Goal: Task Accomplishment & Management: Manage account settings

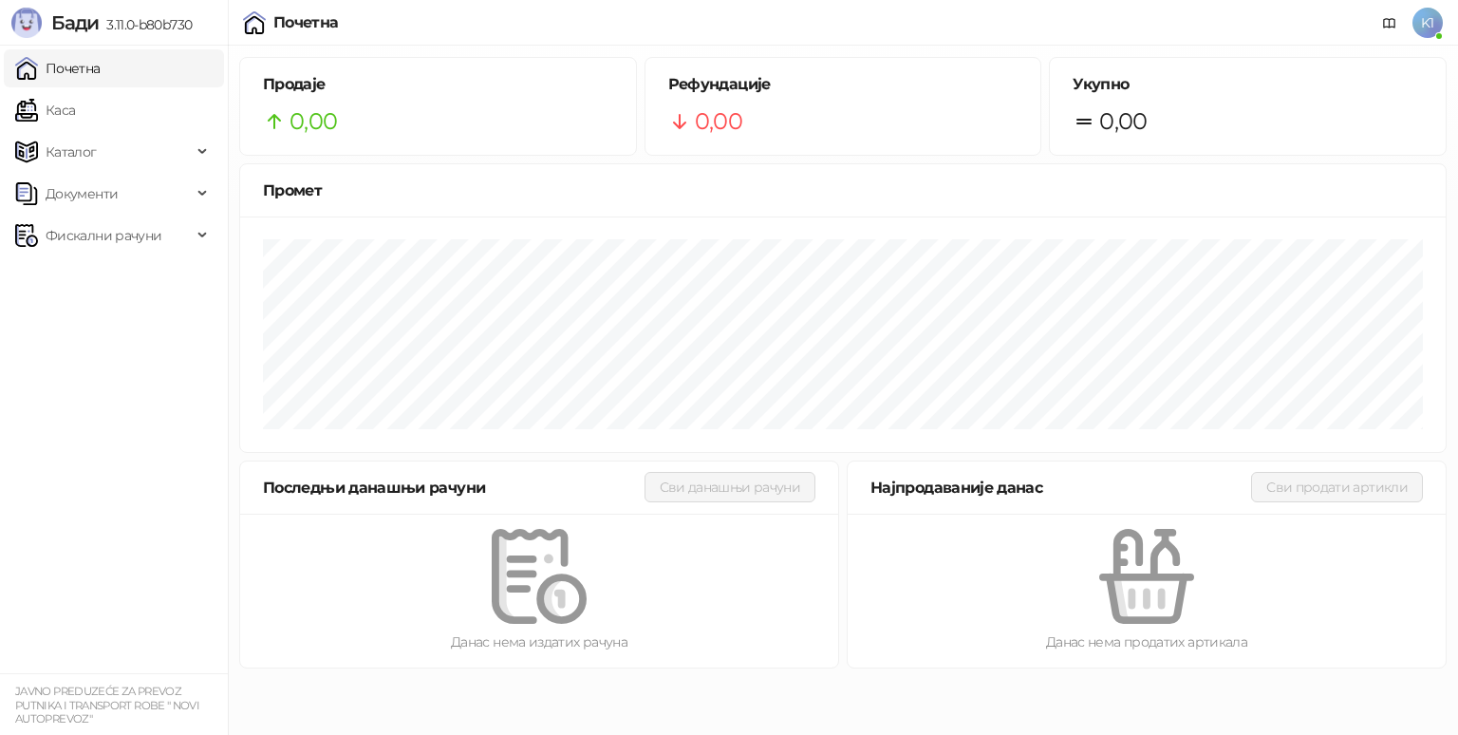
click at [1422, 23] on span "K1" at bounding box center [1428, 23] width 30 height 30
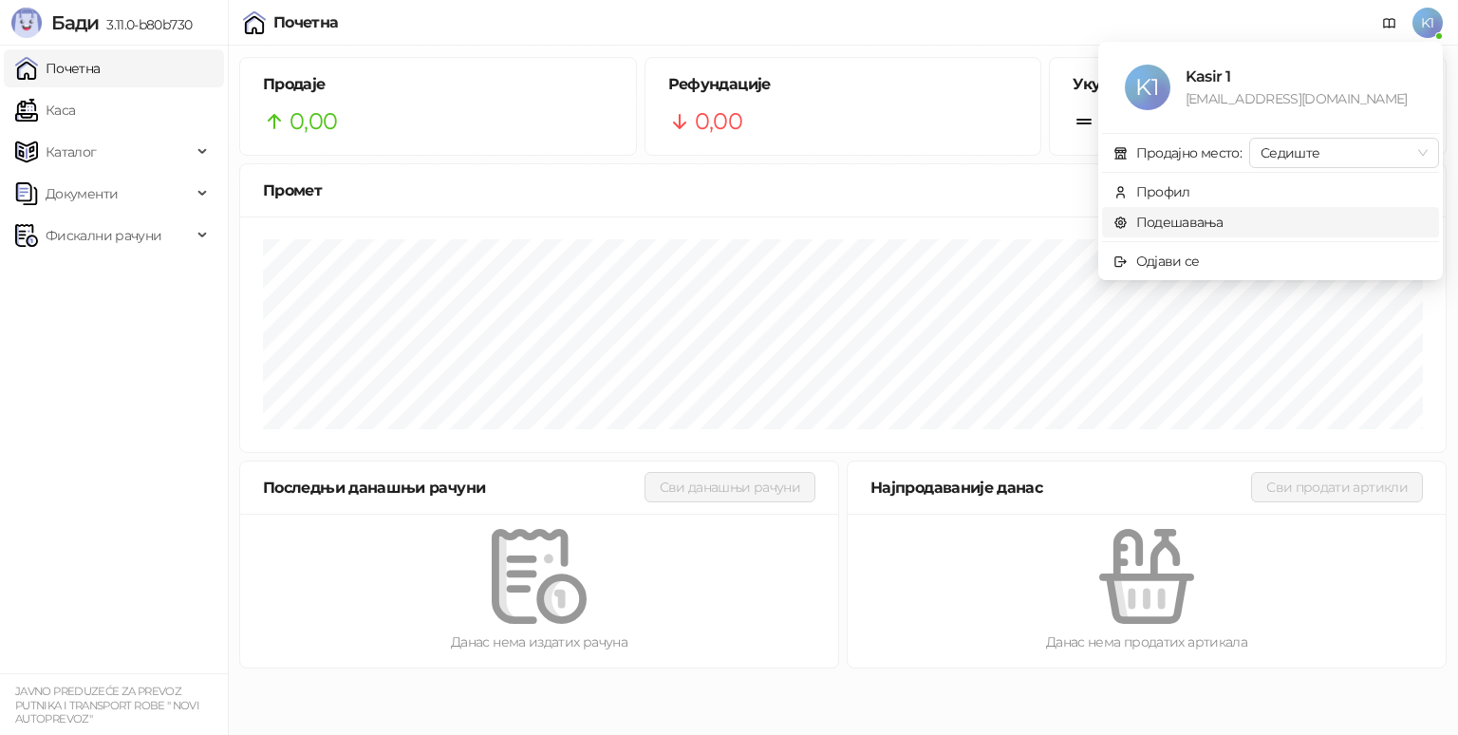
click at [1215, 222] on link "Подешавања" at bounding box center [1169, 222] width 110 height 17
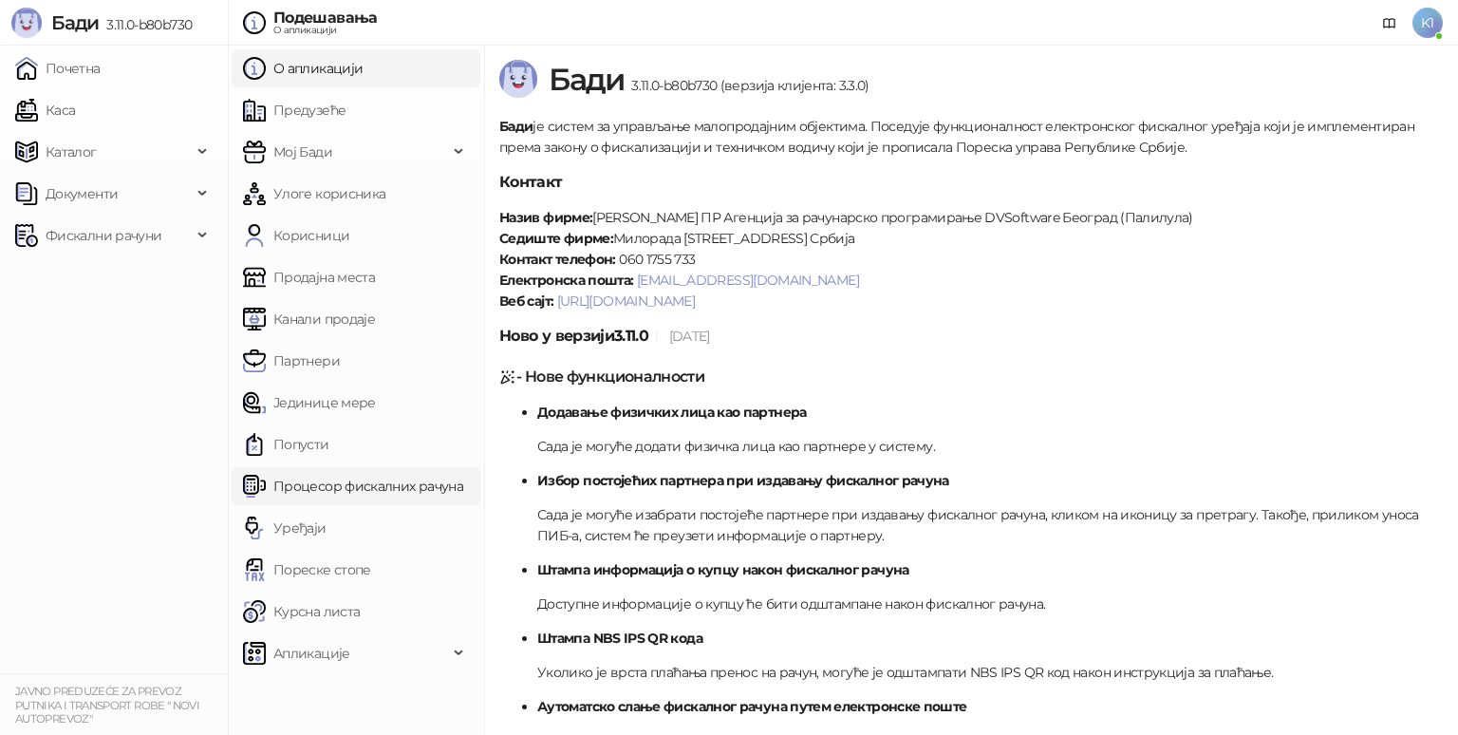
click at [315, 485] on link "Процесор фискалних рачуна" at bounding box center [353, 486] width 220 height 38
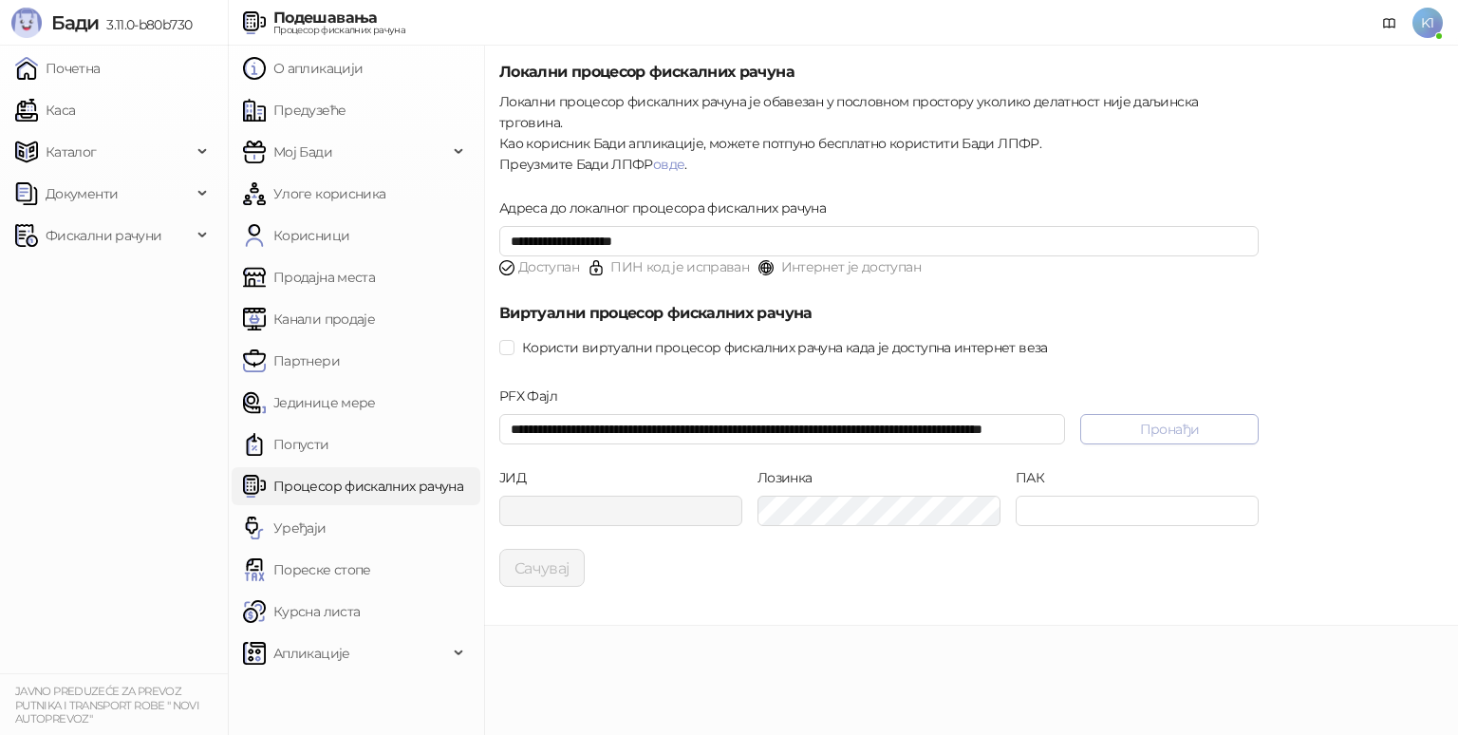
click at [1198, 414] on button "Пронађи" at bounding box center [1169, 429] width 178 height 30
click at [1405, 635] on icon "close" at bounding box center [1401, 636] width 13 height 13
click at [76, 234] on span "Фискални рачуни" at bounding box center [104, 235] width 116 height 38
click at [84, 271] on link "Издати рачуни" at bounding box center [86, 277] width 127 height 38
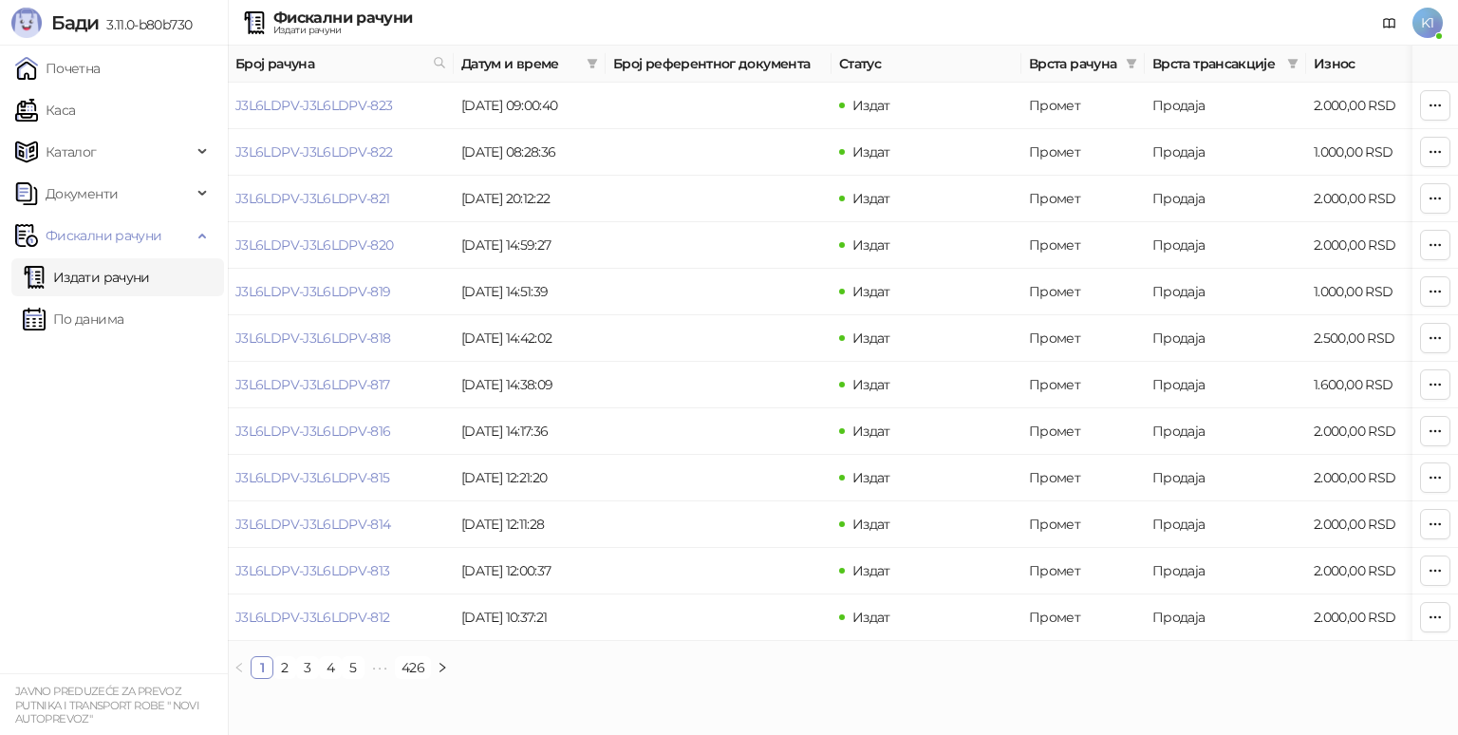
click at [1428, 20] on span "K1" at bounding box center [1428, 23] width 30 height 30
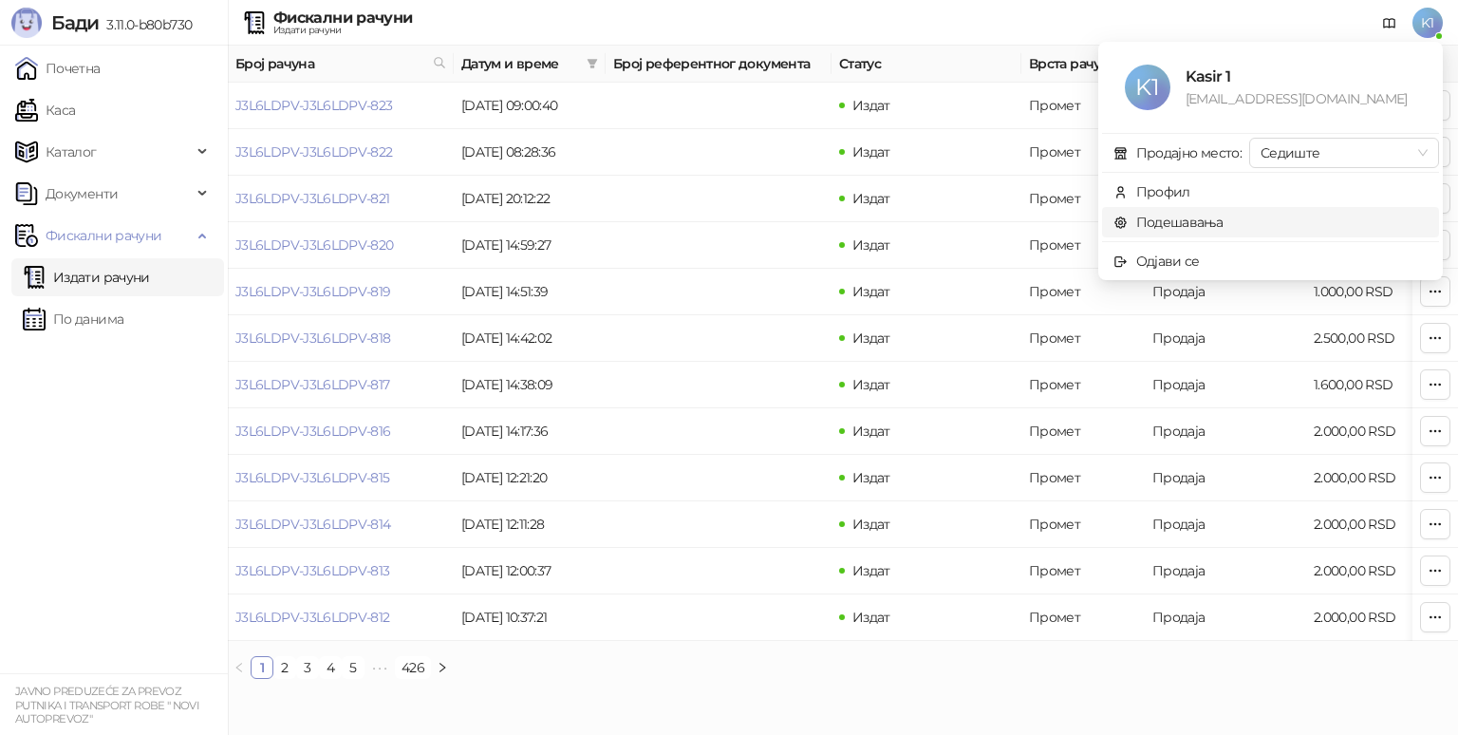
click at [1201, 220] on link "Подешавања" at bounding box center [1169, 222] width 110 height 17
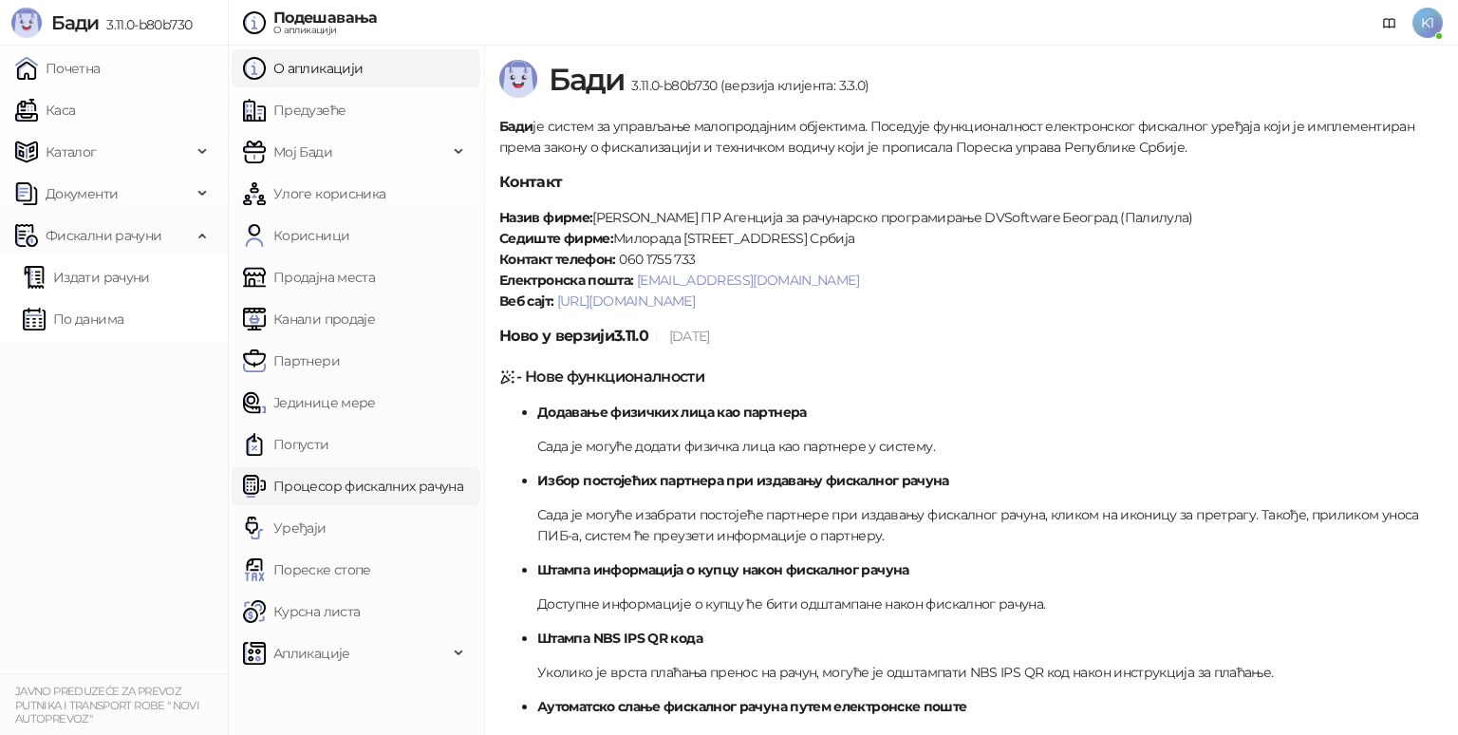
click at [296, 486] on link "Процесор фискалних рачуна" at bounding box center [353, 486] width 220 height 38
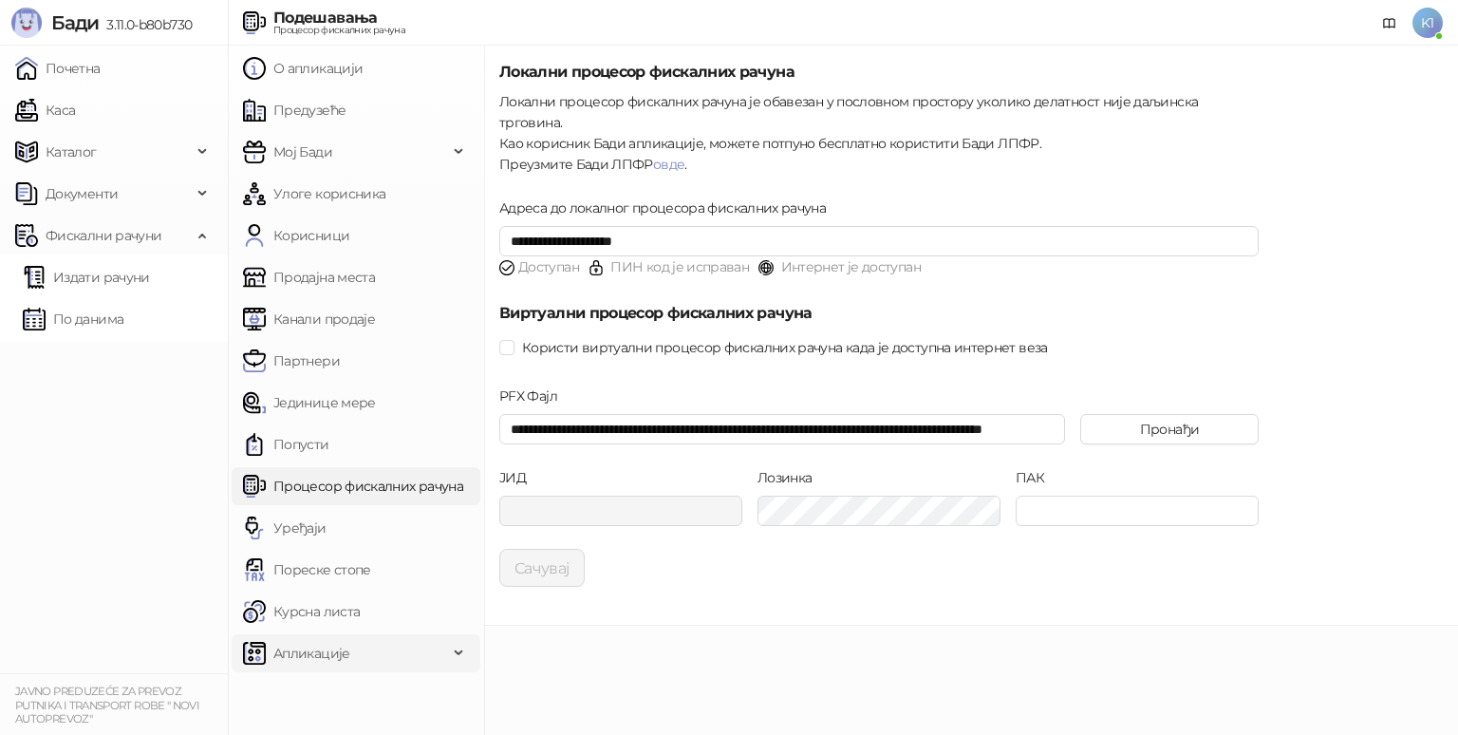
click at [455, 647] on div "Апликације" at bounding box center [356, 653] width 249 height 38
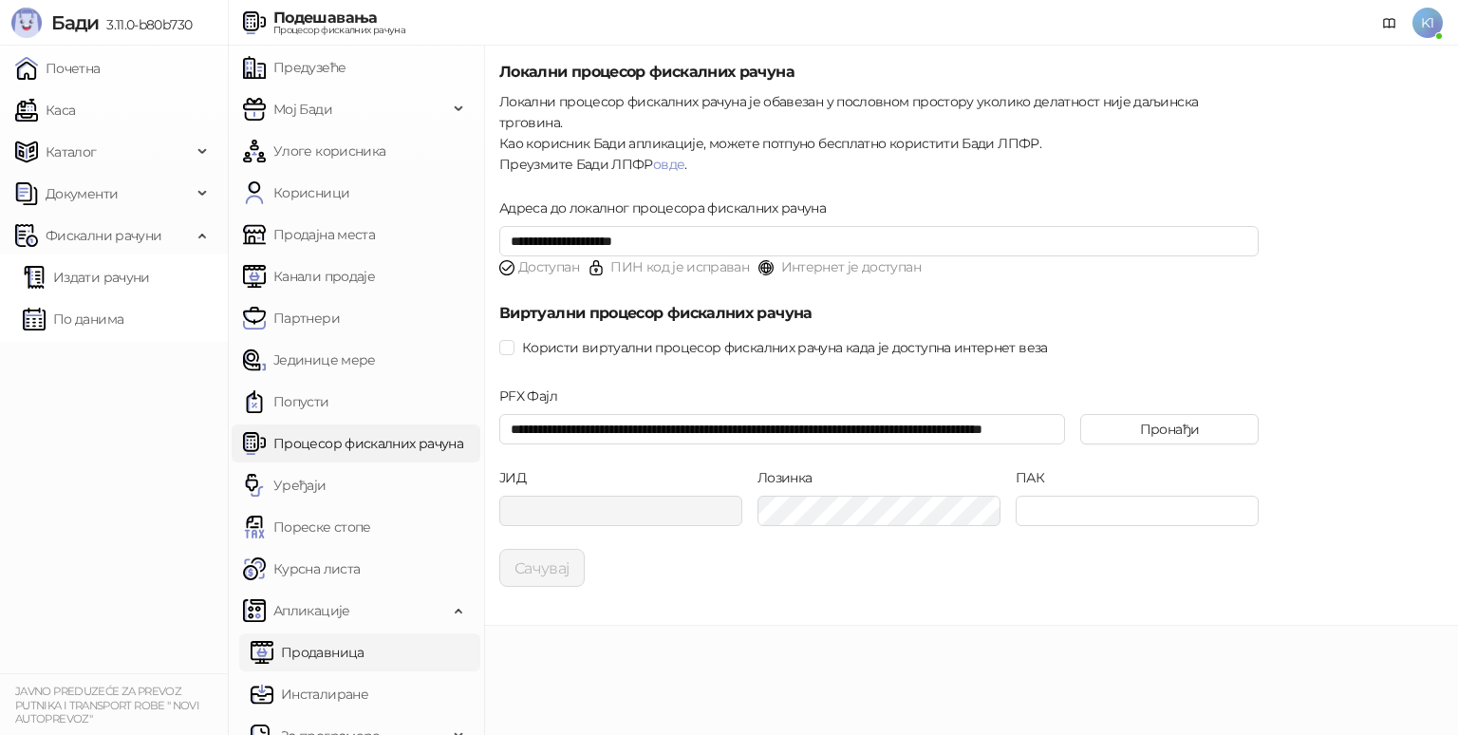
scroll to position [66, 0]
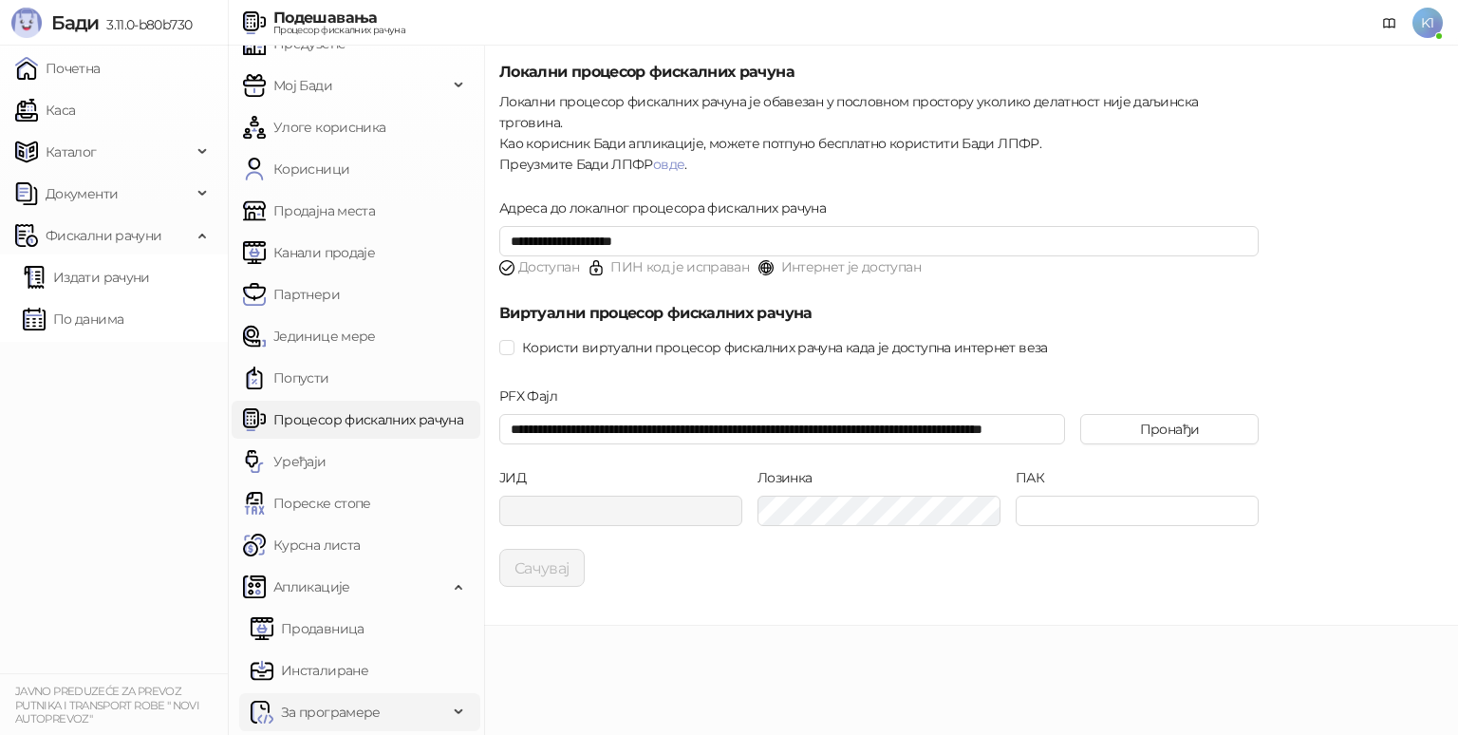
click at [444, 706] on div "За програмере" at bounding box center [359, 712] width 241 height 38
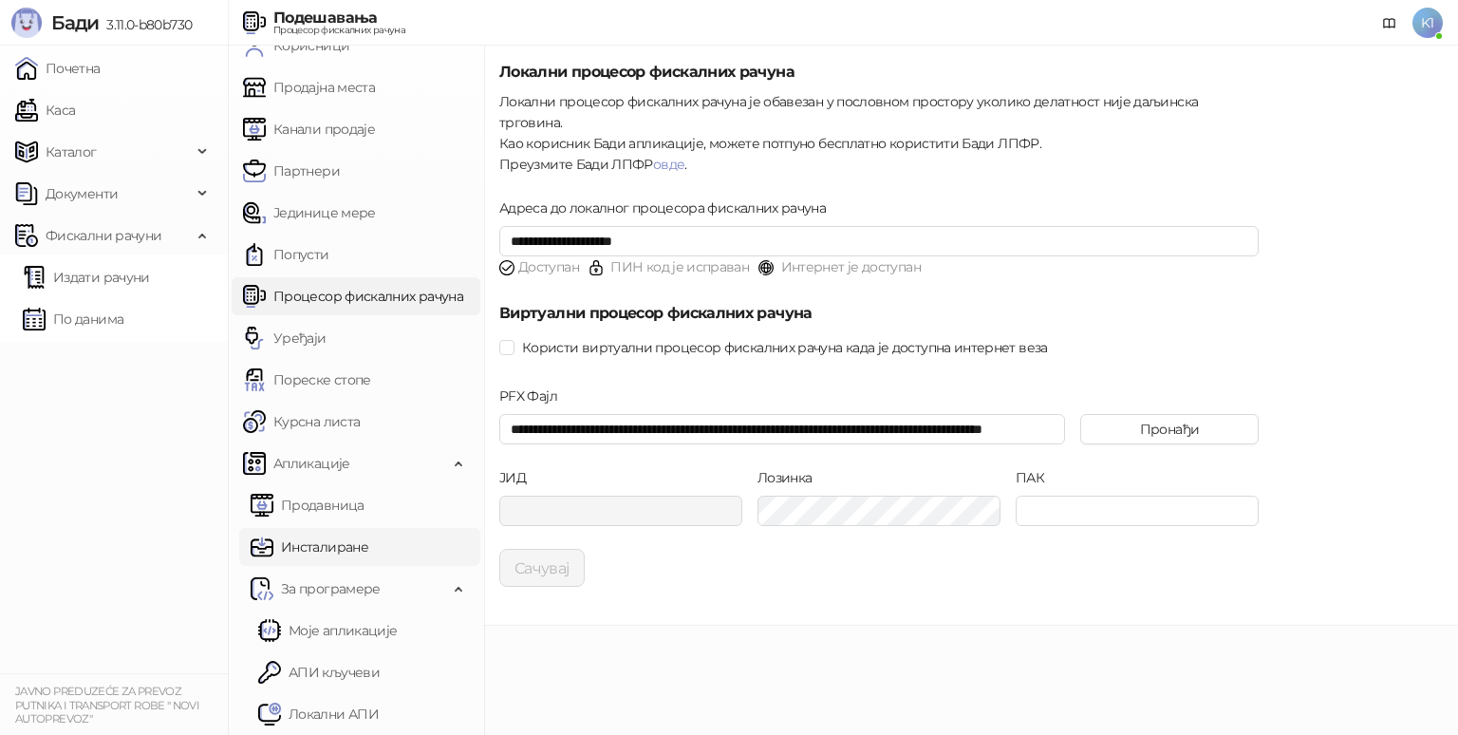
scroll to position [192, 0]
drag, startPoint x: 370, startPoint y: 665, endPoint x: 391, endPoint y: 664, distance: 21.0
click at [368, 665] on link "АПИ кључеви" at bounding box center [319, 670] width 122 height 38
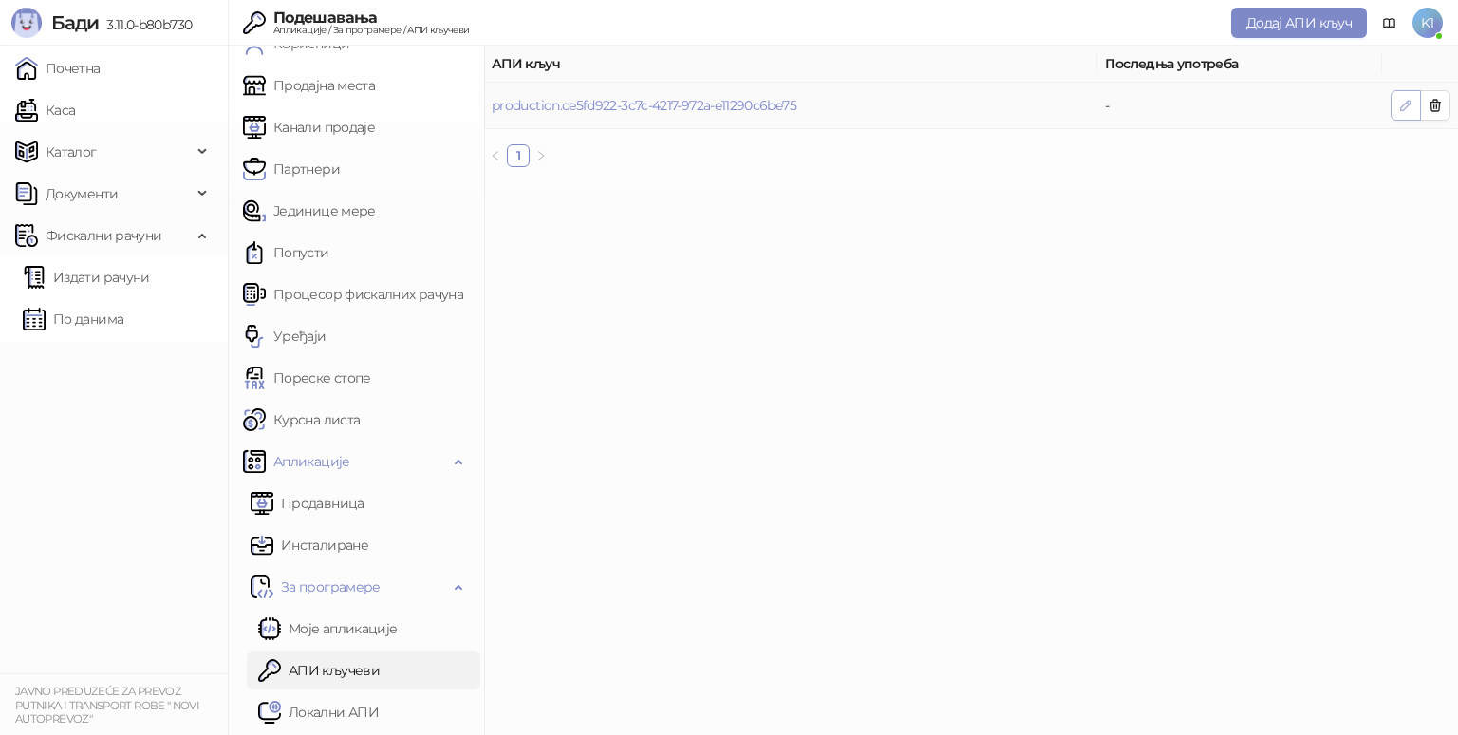
click at [1400, 103] on icon "button" at bounding box center [1405, 105] width 15 height 15
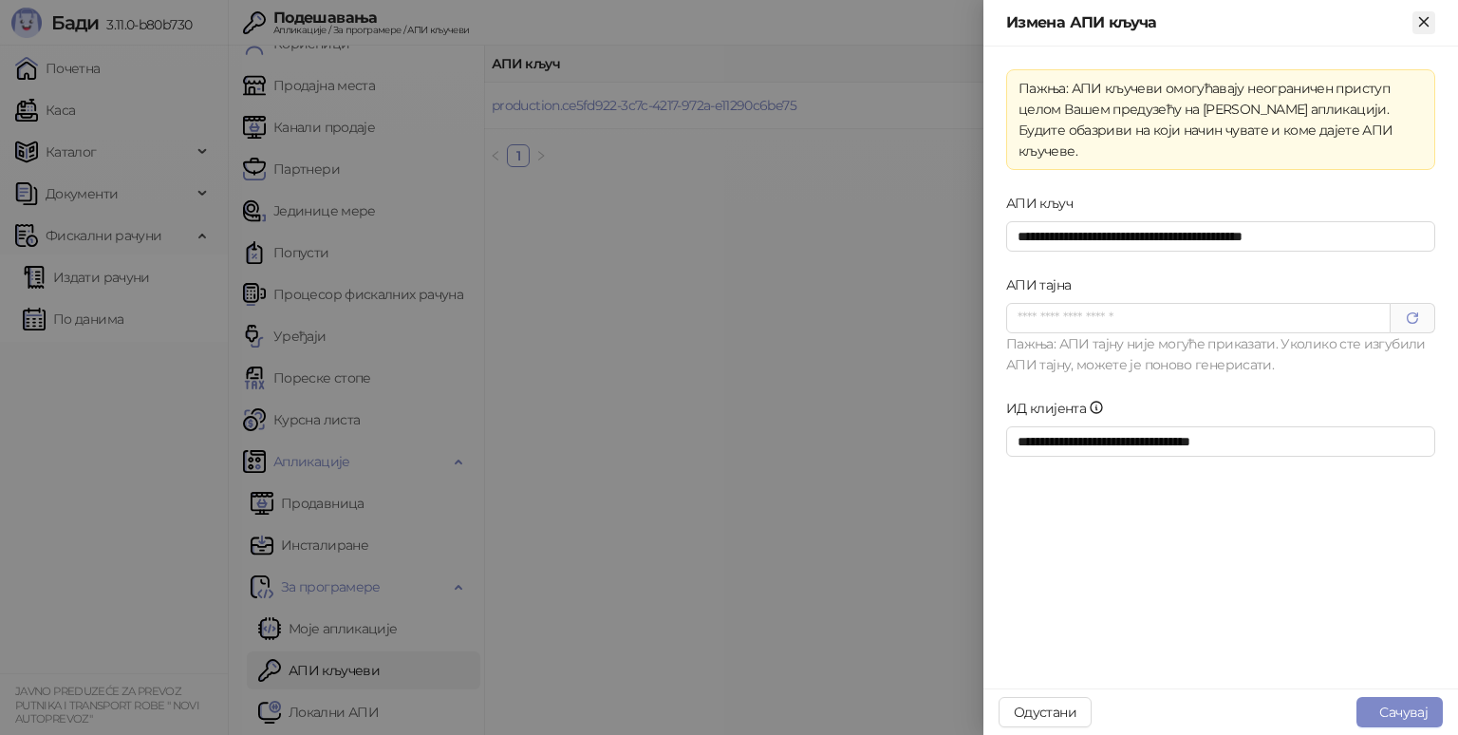
click at [1428, 19] on icon "Close" at bounding box center [1423, 21] width 17 height 17
